Goal: Transaction & Acquisition: Purchase product/service

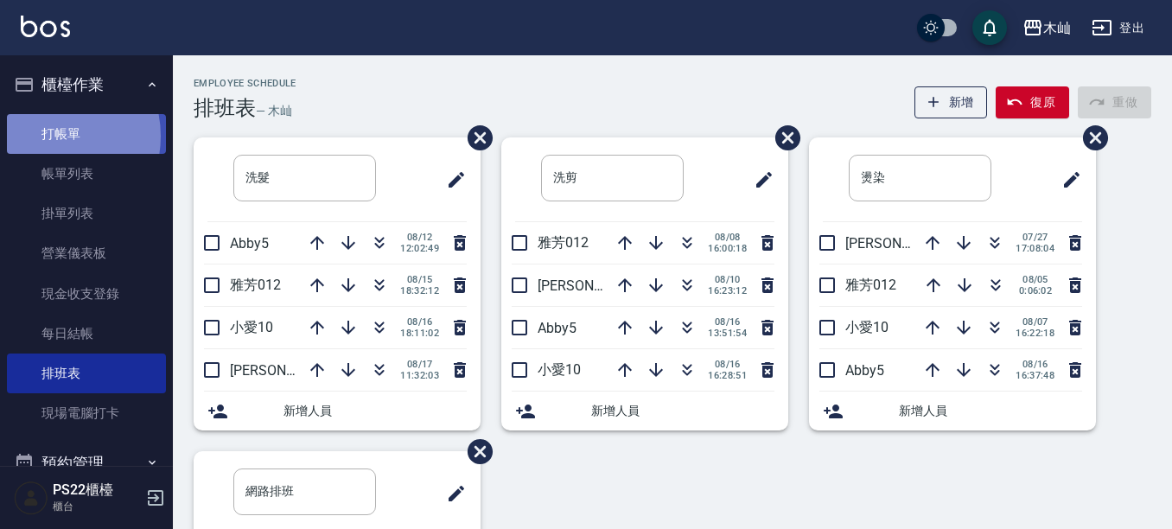
click at [44, 136] on link "打帳單" at bounding box center [86, 134] width 159 height 40
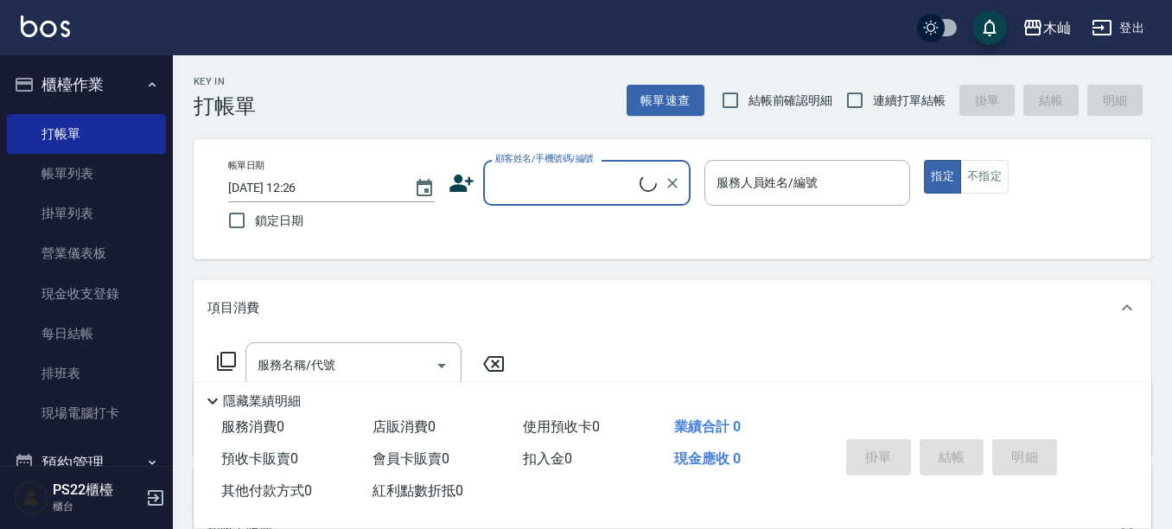
click at [572, 183] on input "顧客姓名/手機號碼/編號" at bounding box center [565, 183] width 149 height 30
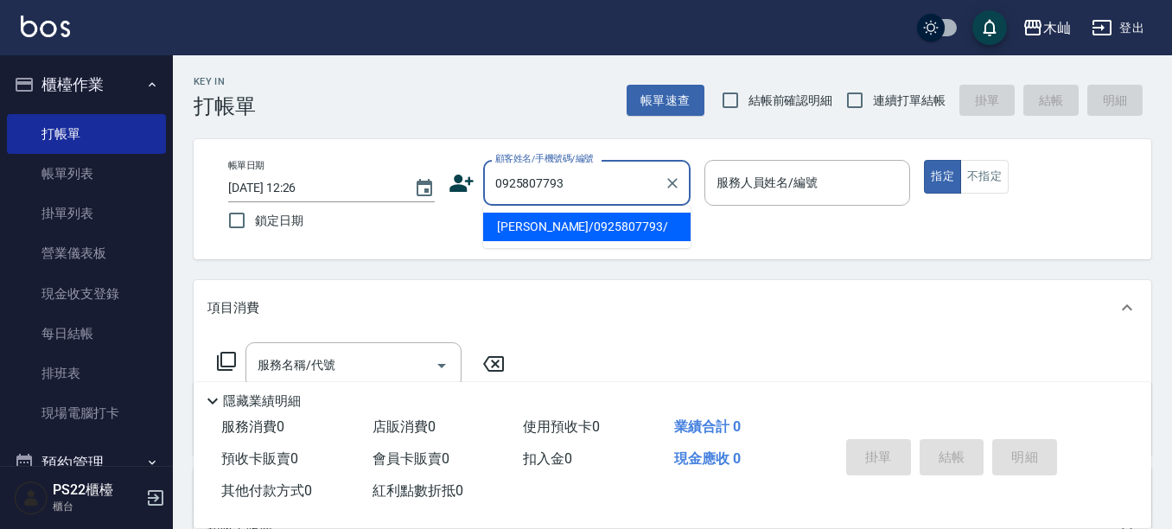
type input "[PERSON_NAME]/0925807793/"
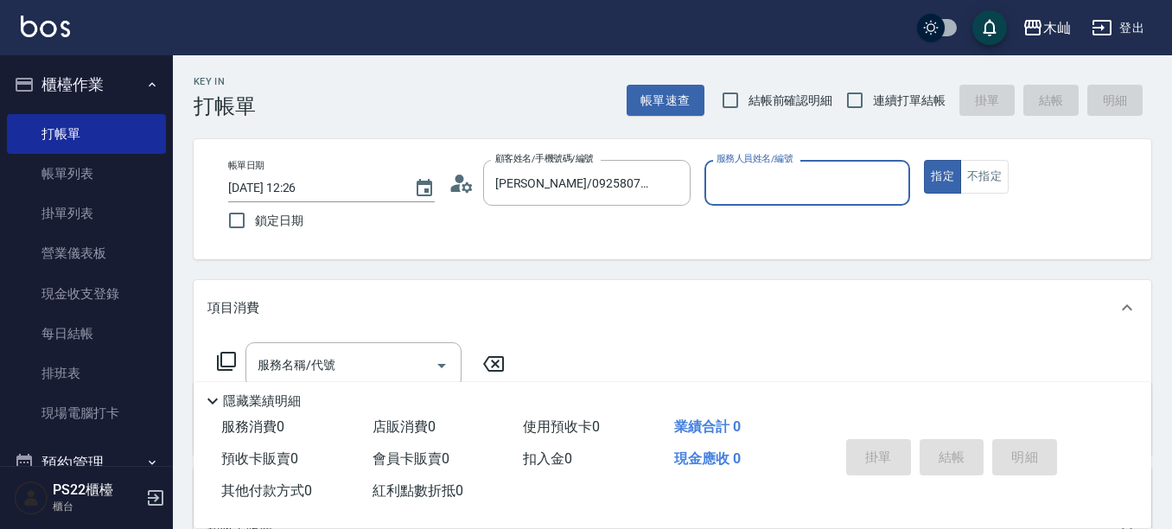
click at [762, 177] on input "服務人員姓名/編號" at bounding box center [807, 183] width 191 height 30
type input "[PERSON_NAME]-7"
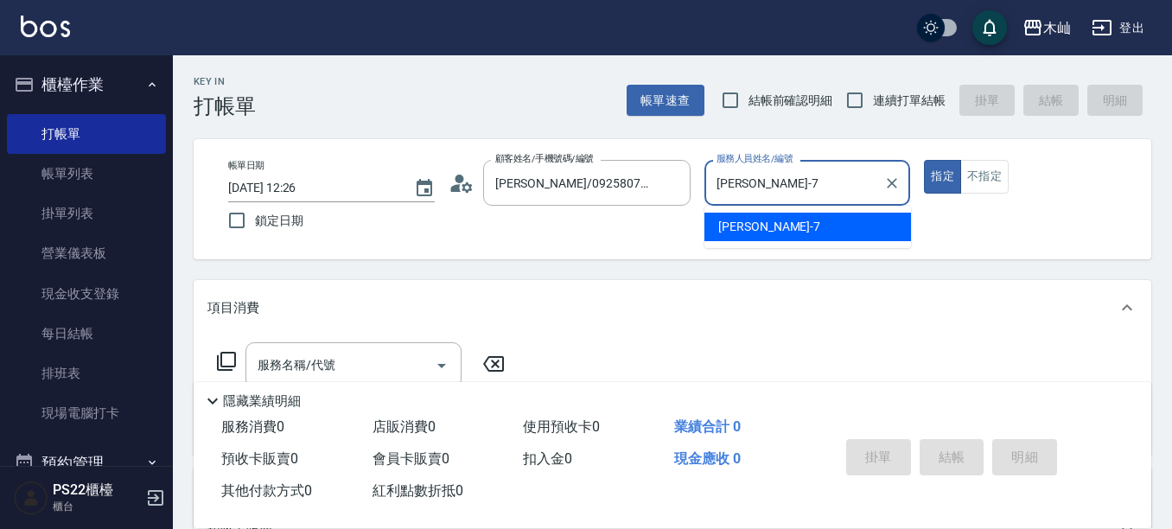
type button "true"
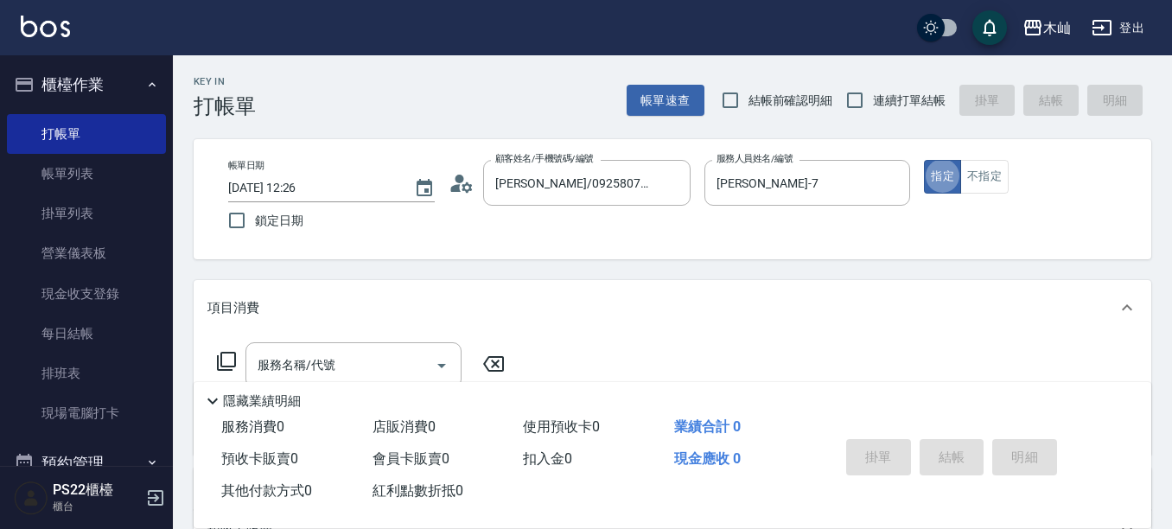
scroll to position [86, 0]
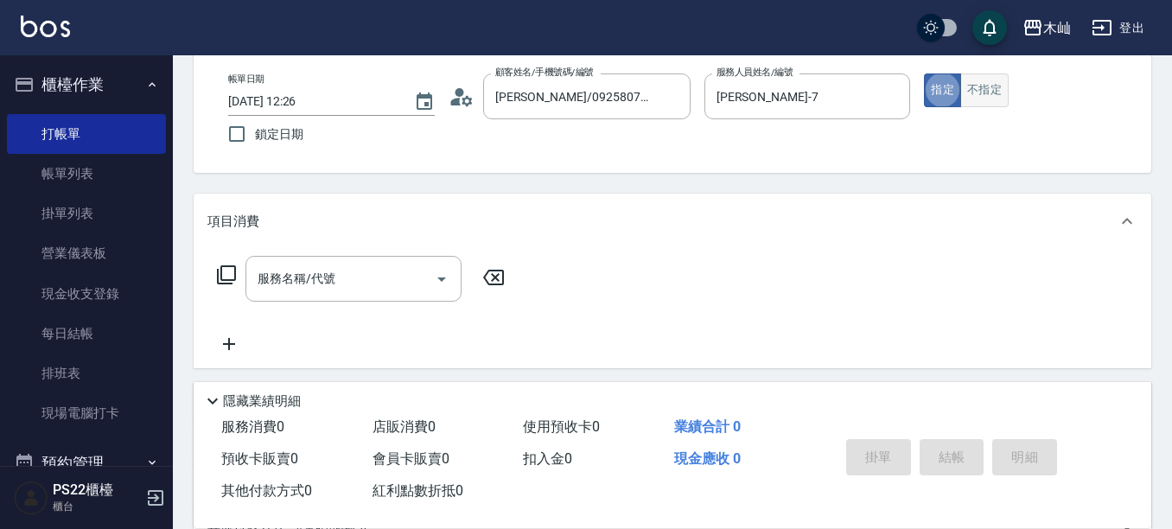
click at [989, 97] on button "不指定" at bounding box center [984, 90] width 48 height 34
click at [343, 263] on div "服務名稱/代號" at bounding box center [354, 279] width 216 height 46
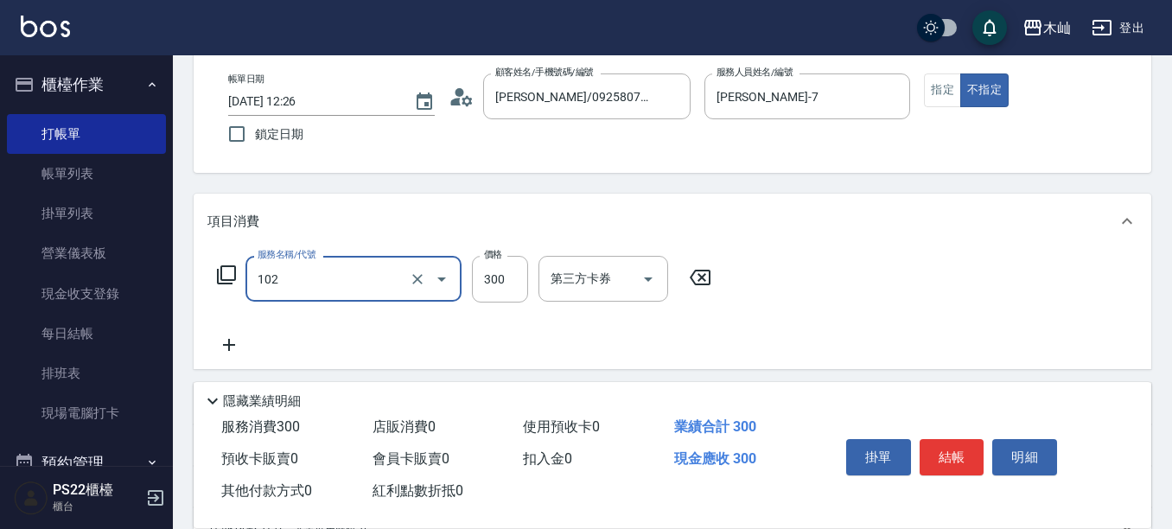
type input "精油洗髮(102)"
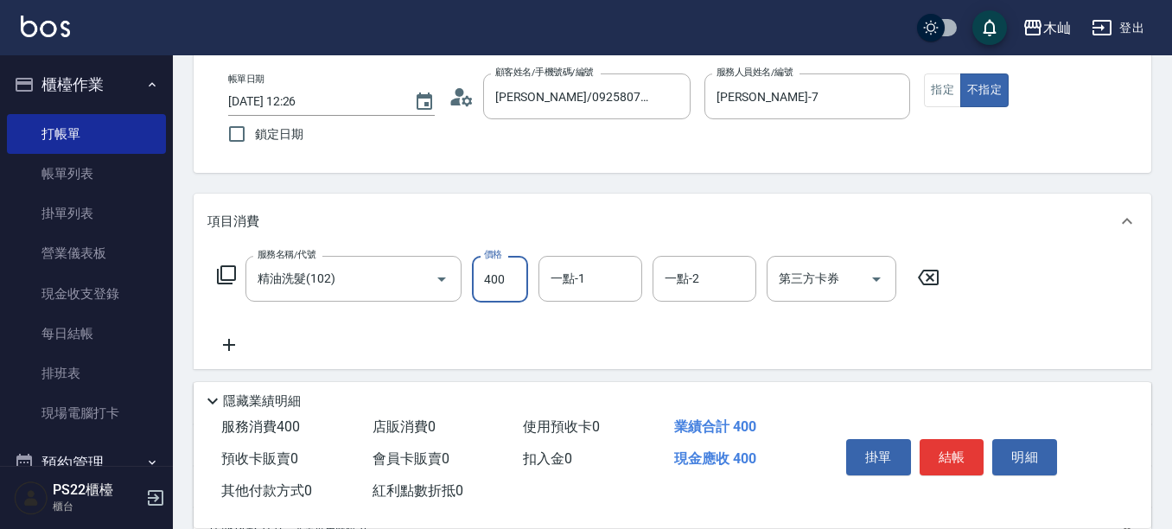
type input "400"
click at [961, 454] on button "結帳" at bounding box center [952, 457] width 65 height 36
